Goal: Task Accomplishment & Management: Use online tool/utility

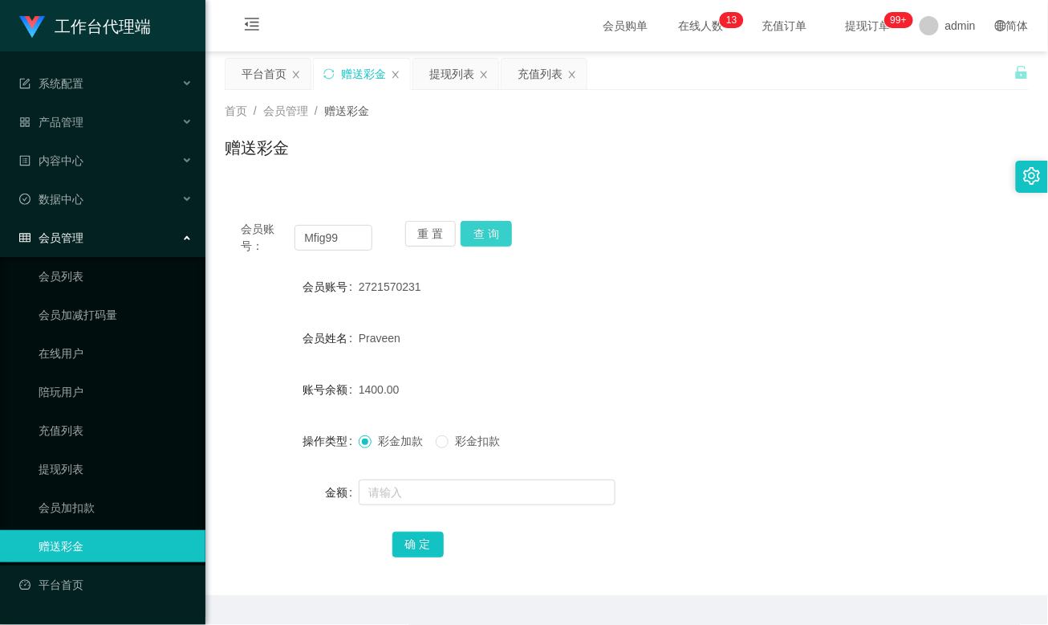
type input "Mfig99"
click at [490, 233] on button "查 询" at bounding box center [486, 234] width 51 height 26
click at [535, 82] on div "充值列表" at bounding box center [540, 74] width 45 height 31
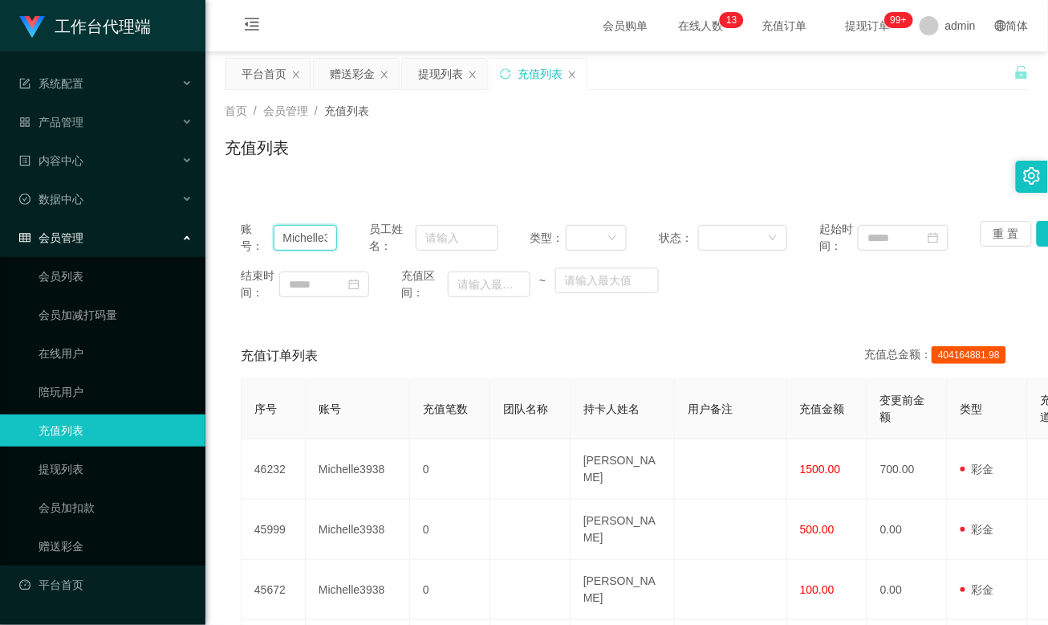
click at [299, 236] on input "Michelle3938" at bounding box center [306, 238] width 64 height 26
paste input "fig99"
type input "Mfig99"
click at [1037, 233] on button "查 询" at bounding box center [1062, 234] width 51 height 26
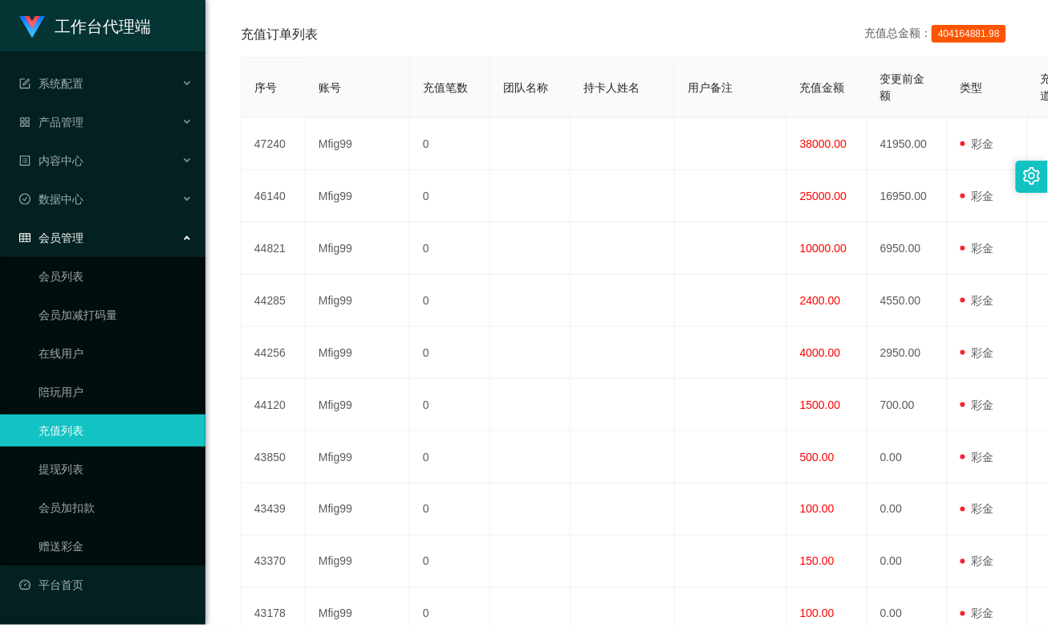
scroll to position [157, 0]
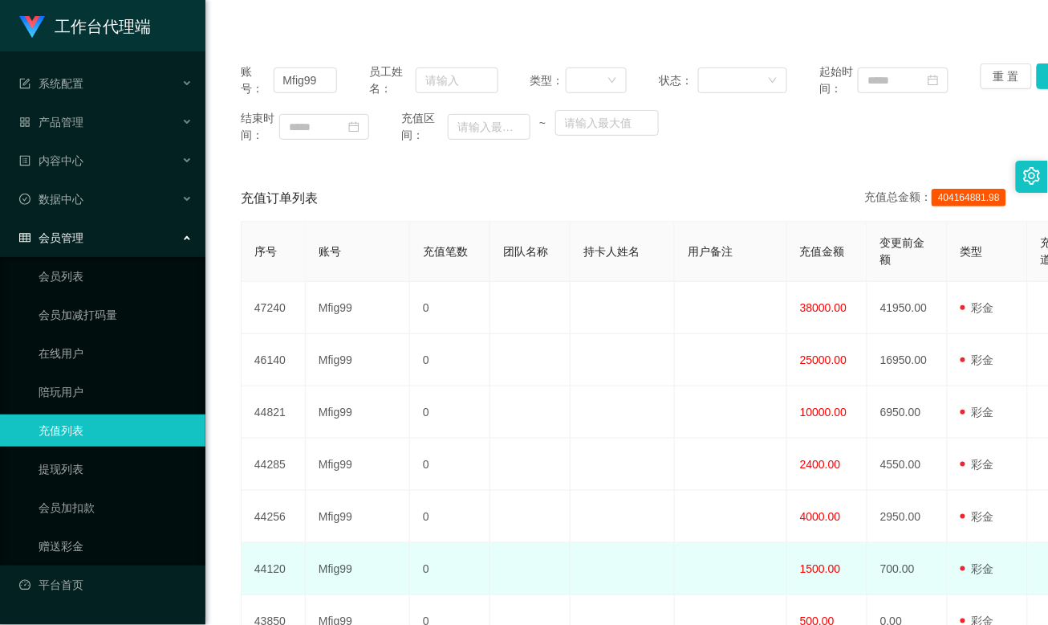
drag, startPoint x: 657, startPoint y: 599, endPoint x: 735, endPoint y: 396, distance: 217.8
click at [657, 595] on td at bounding box center [623, 569] width 104 height 52
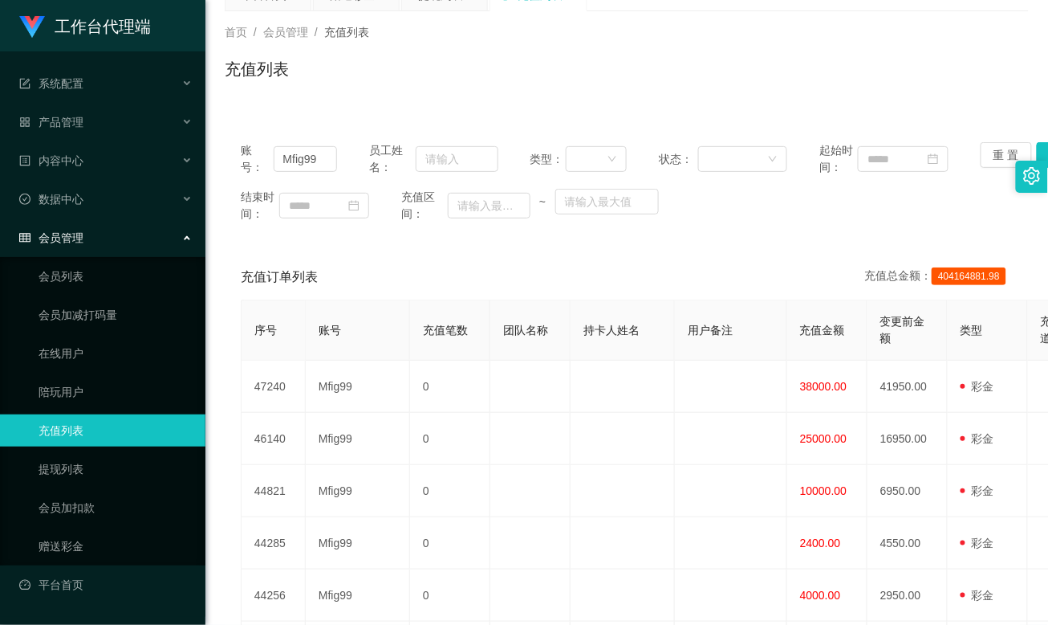
scroll to position [0, 0]
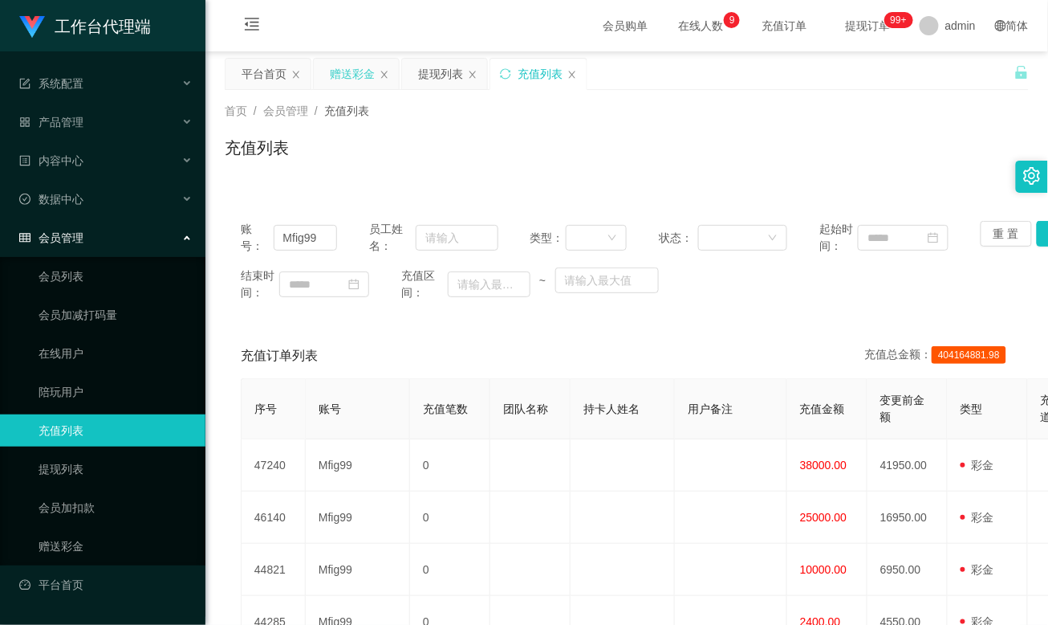
click at [355, 75] on div "赠送彩金" at bounding box center [352, 74] width 45 height 31
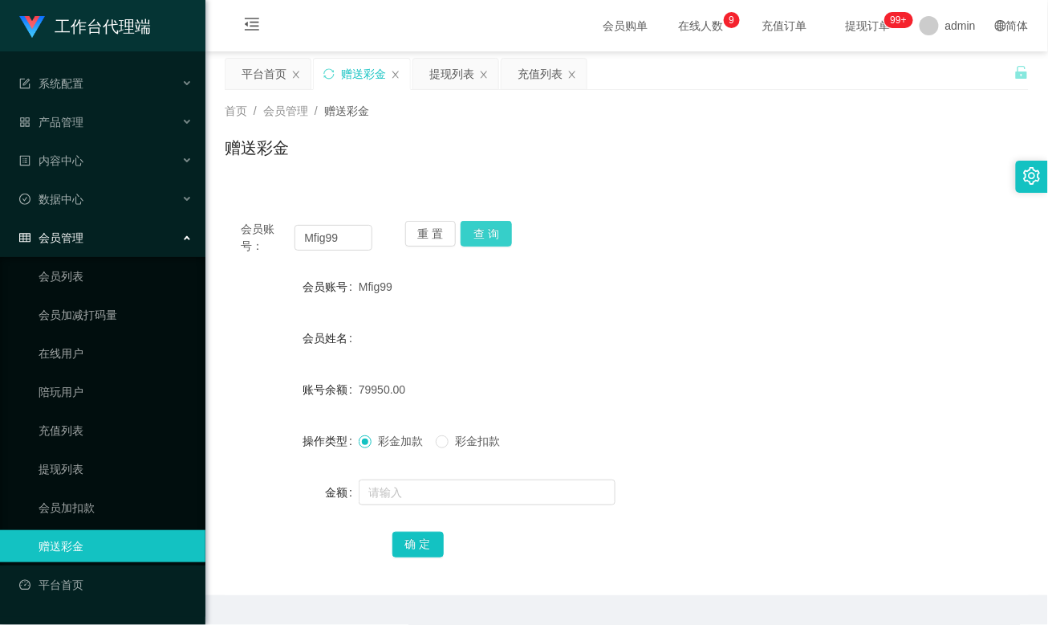
click at [482, 232] on button "查 询" at bounding box center [486, 234] width 51 height 26
